Goal: Task Accomplishment & Management: Complete application form

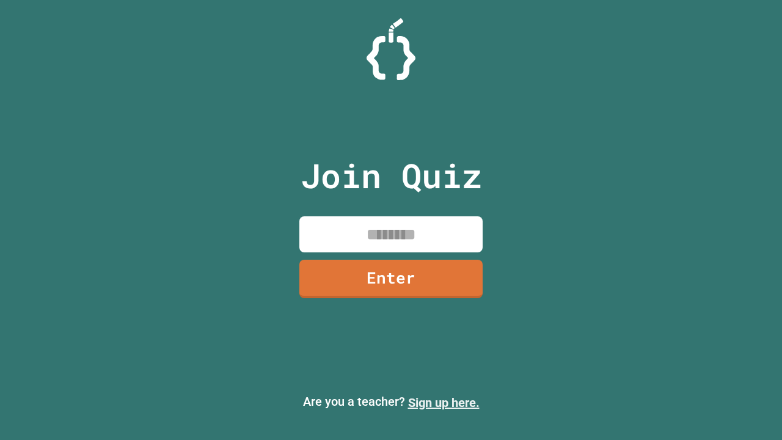
click at [444, 403] on link "Sign up here." at bounding box center [444, 402] width 72 height 15
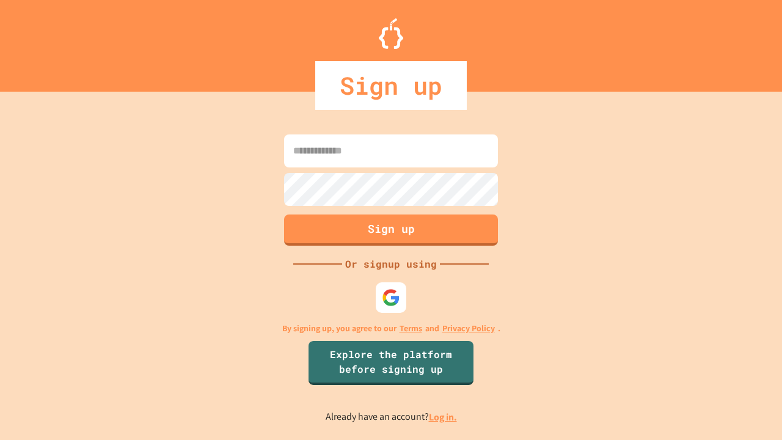
click at [444, 417] on link "Log in." at bounding box center [443, 417] width 28 height 13
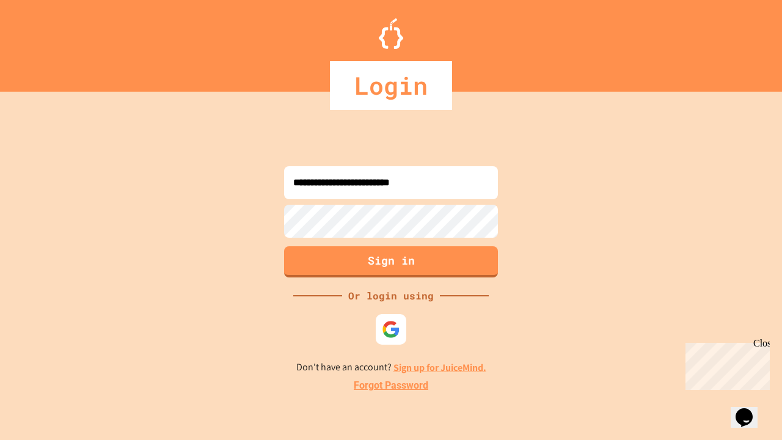
type input "**********"
